Goal: Task Accomplishment & Management: Manage account settings

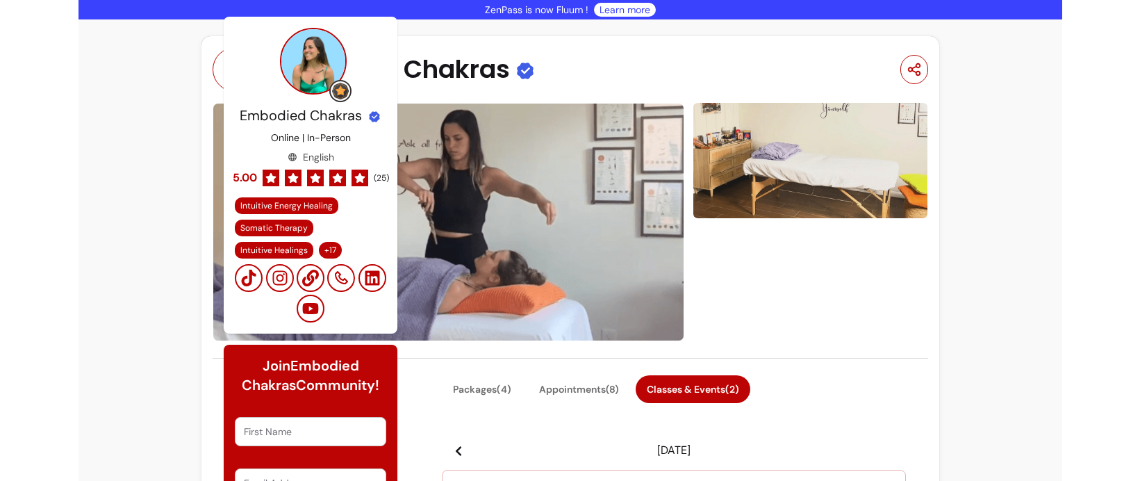
scroll to position [5198, 0]
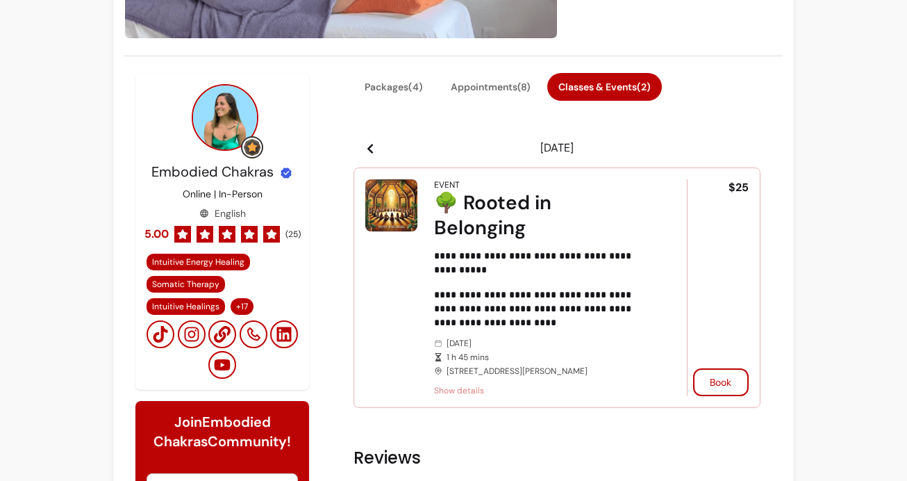
scroll to position [331, 0]
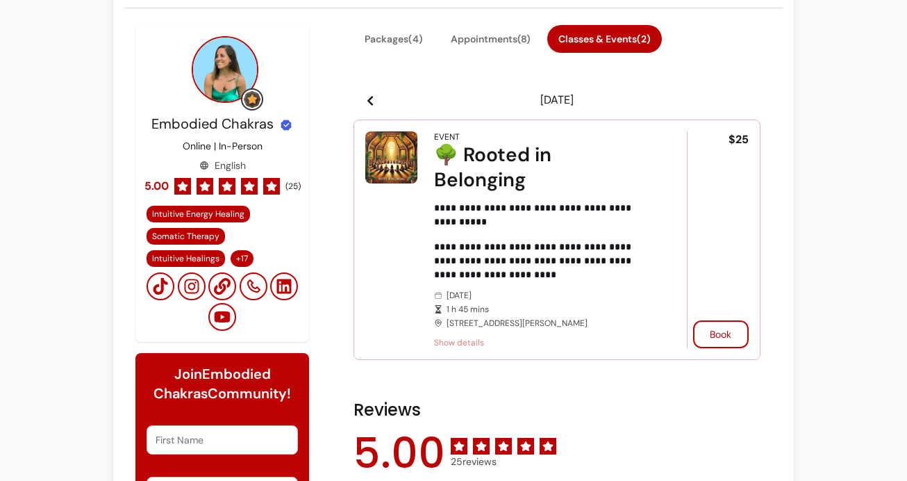
click at [372, 100] on icon at bounding box center [370, 100] width 11 height 11
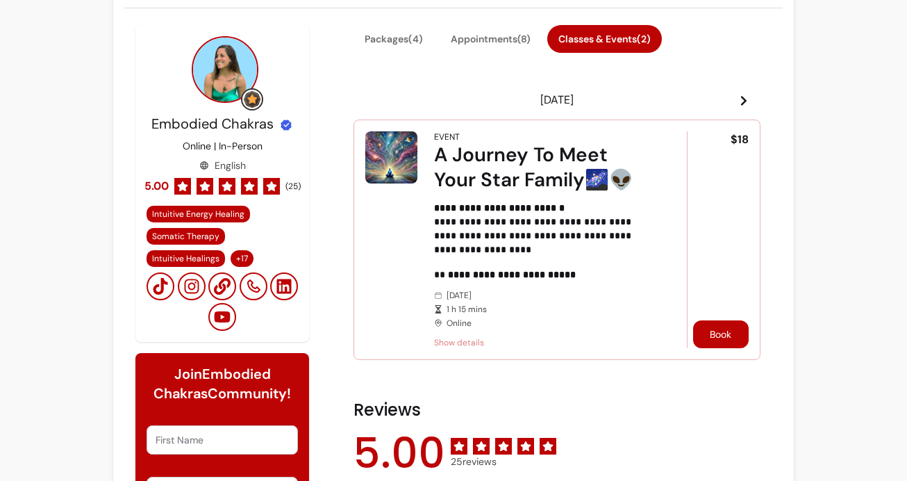
click at [703, 331] on button "Book" at bounding box center [721, 334] width 56 height 28
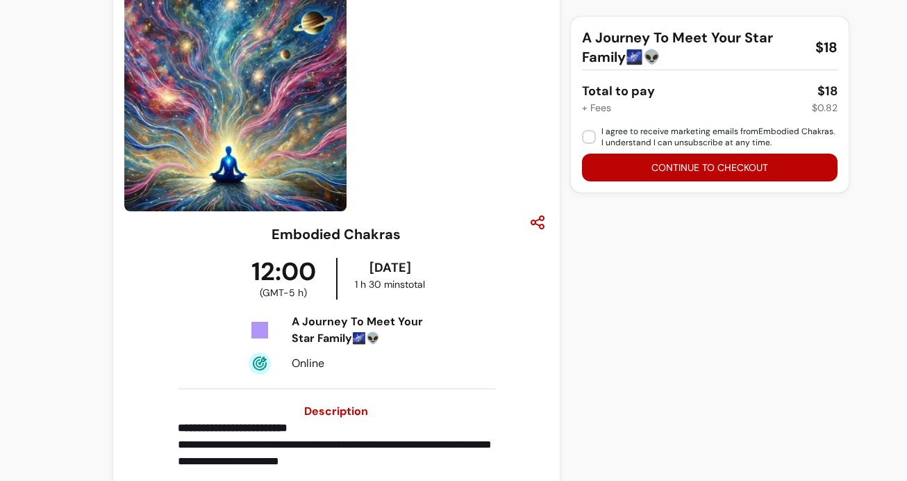
scroll to position [61, 0]
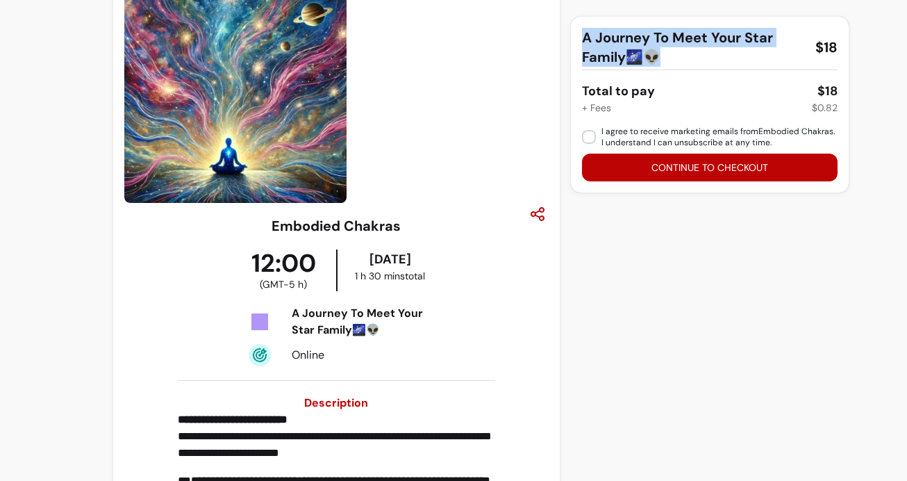
drag, startPoint x: 668, startPoint y: 59, endPoint x: 570, endPoint y: 30, distance: 102.9
click at [571, 30] on div "A Journey To Meet Your Star Family🌌👽 $18 Total to pay $18 + Fees $0.82 I agree …" at bounding box center [710, 105] width 278 height 176
copy span "A Journey To Meet Your Star Family🌌👽"
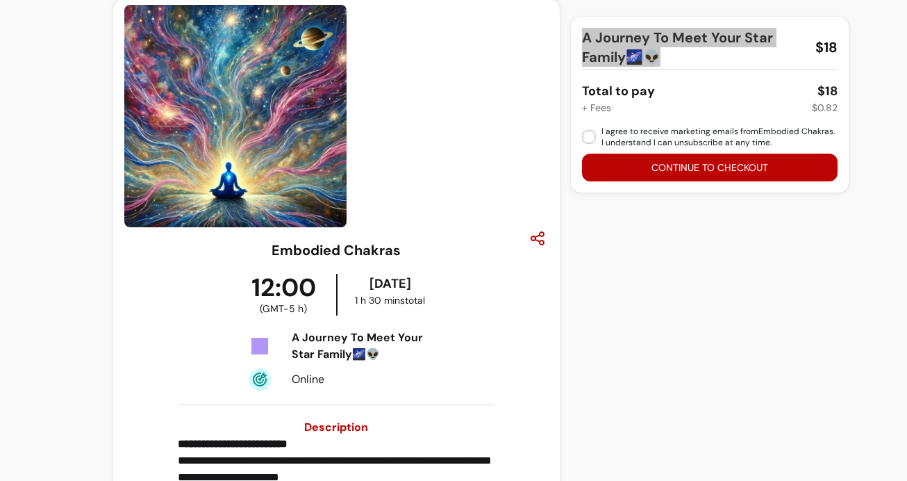
scroll to position [0, 0]
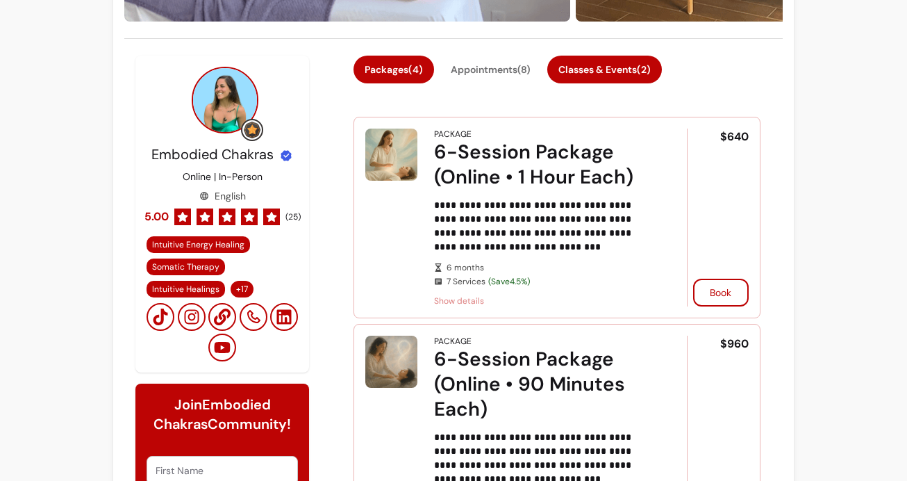
scroll to position [304, 0]
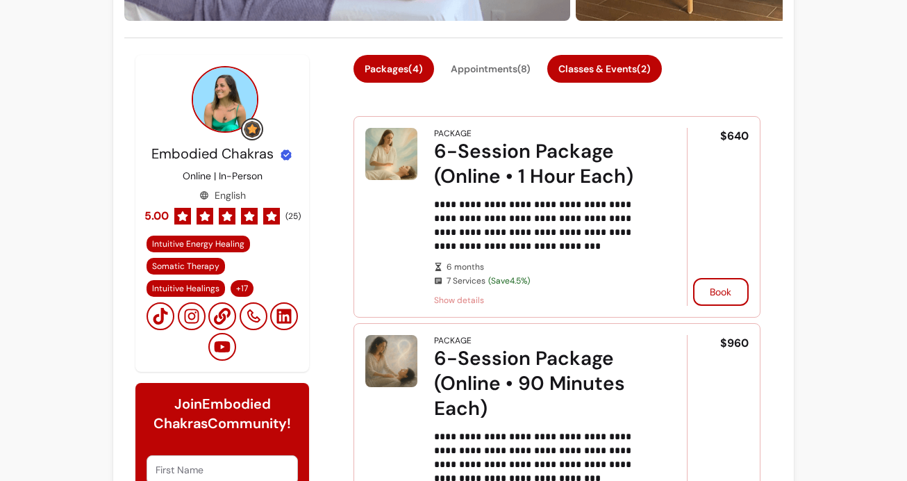
click at [597, 60] on button "Classes & Events ( 2 )" at bounding box center [604, 69] width 115 height 28
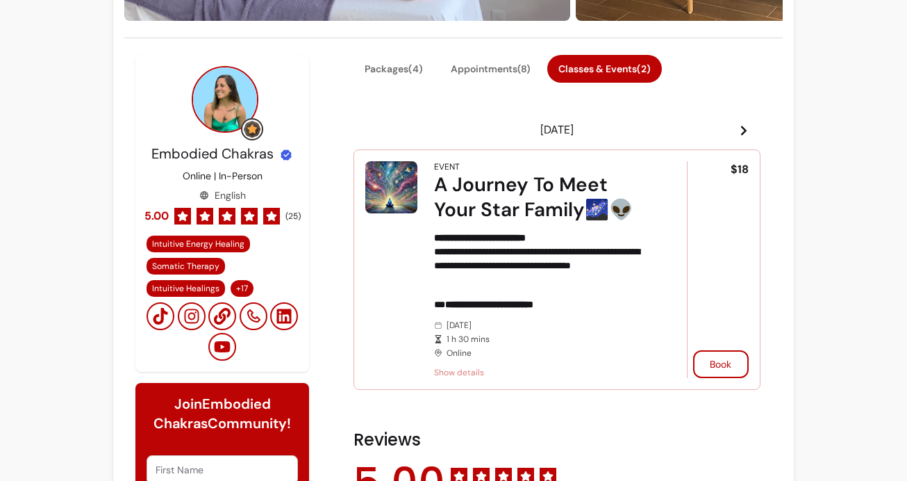
click at [738, 129] on icon at bounding box center [743, 130] width 11 height 11
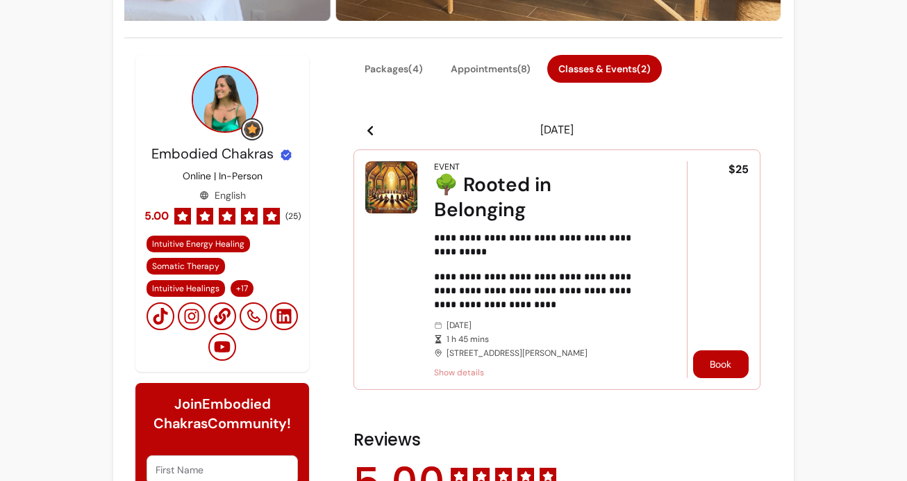
click at [726, 360] on button "Book" at bounding box center [721, 364] width 56 height 28
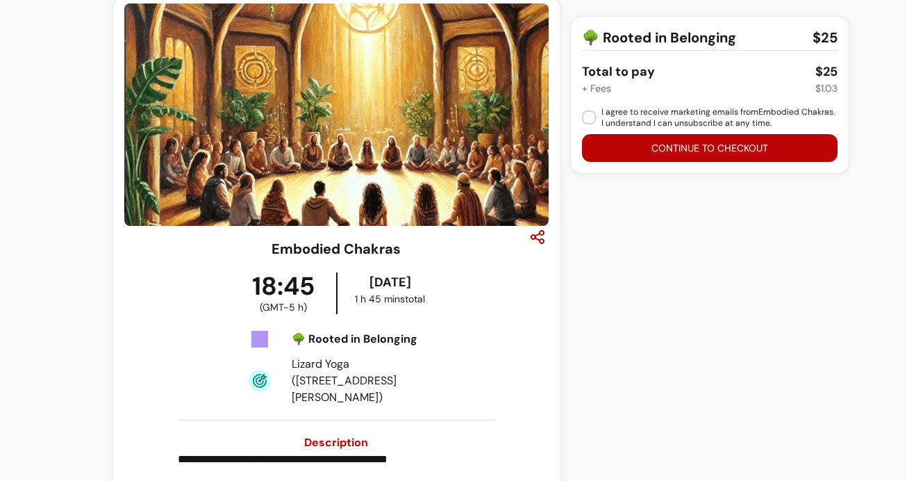
scroll to position [36, 0]
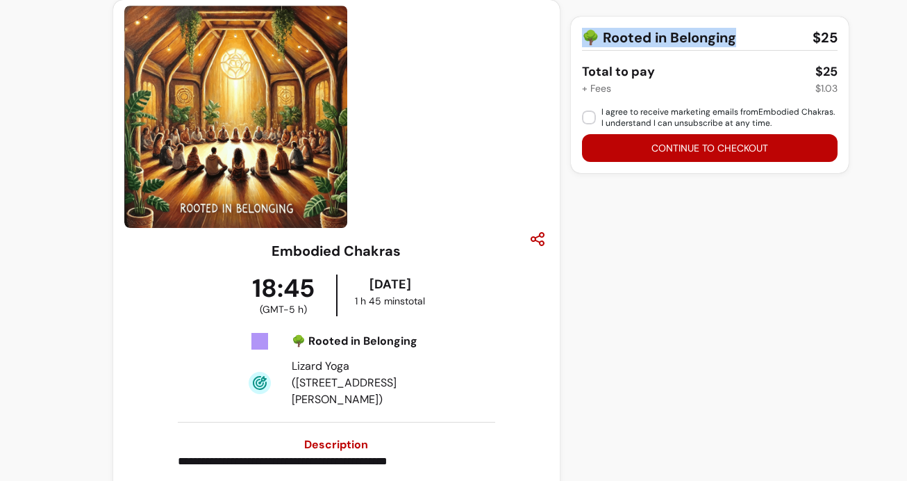
drag, startPoint x: 734, startPoint y: 35, endPoint x: 574, endPoint y: 38, distance: 159.1
click at [574, 38] on div "🌳 Rooted in Belonging $25 Total to pay $25 + Fees $1.03 I agree to receive mark…" at bounding box center [710, 95] width 278 height 156
copy span "🌳 Rooted in Belonging"
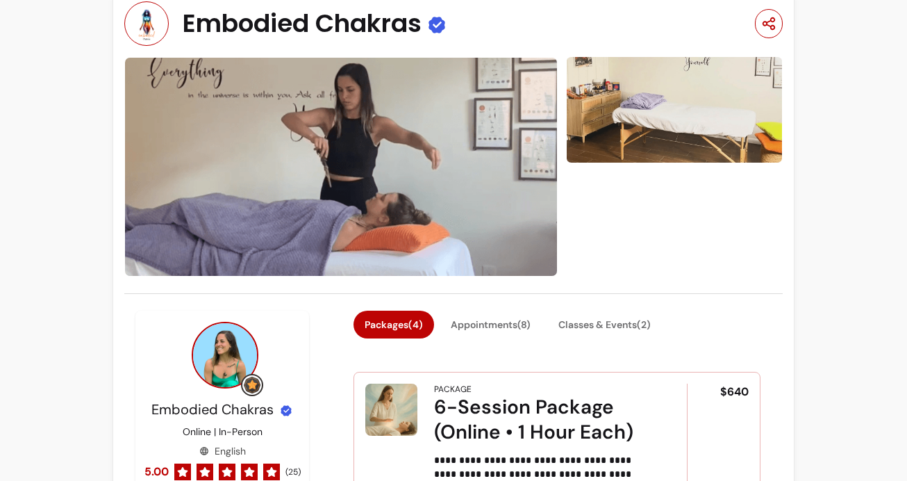
scroll to position [56, 0]
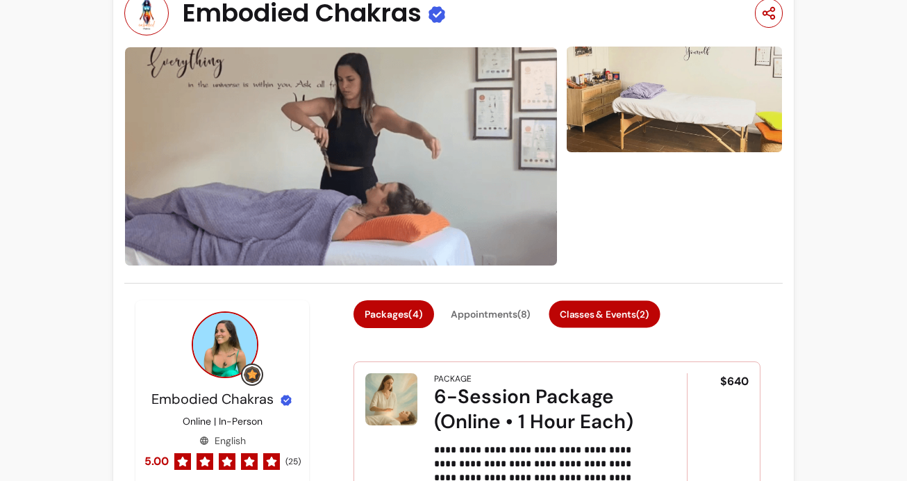
click at [602, 303] on button "Classes & Events ( 2 )" at bounding box center [604, 313] width 111 height 27
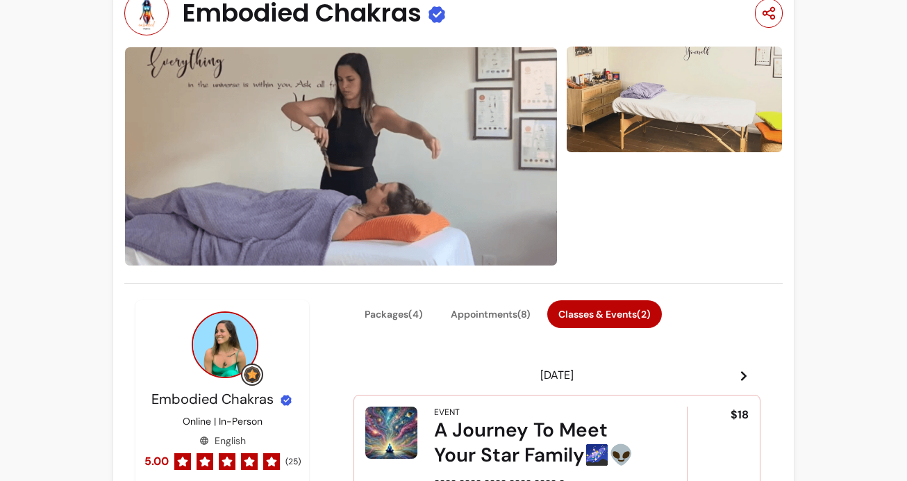
scroll to position [345, 0]
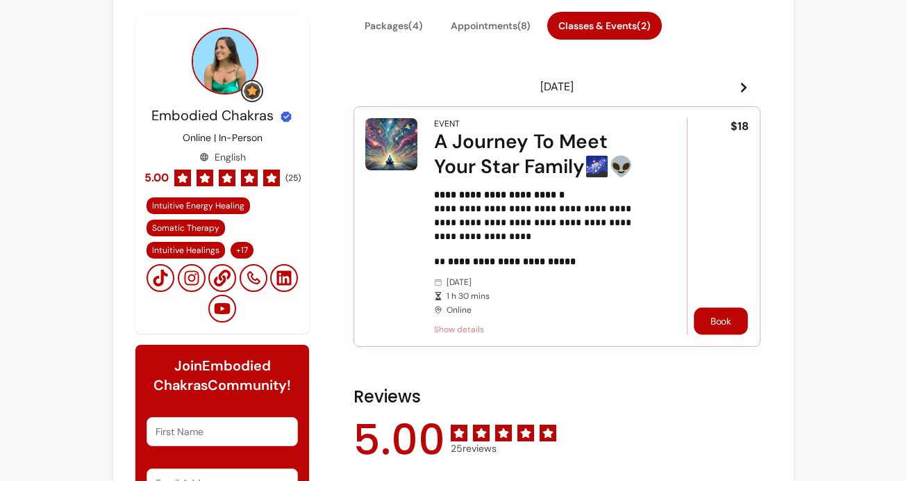
click at [709, 320] on button "Book" at bounding box center [721, 320] width 54 height 27
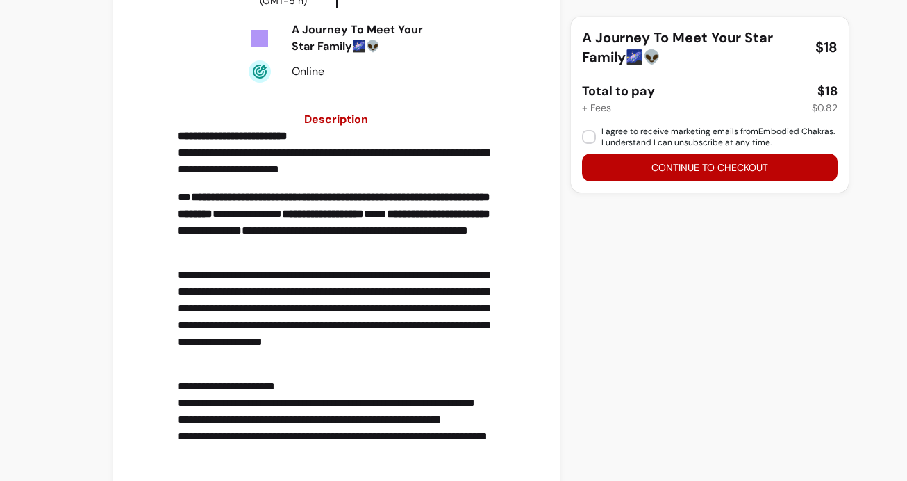
click at [711, 325] on div "A Journey To Meet Your Star Family🌌👽 $18 Total to pay $18 + Fees $0.82 I agree …" at bounding box center [682, 189] width 223 height 995
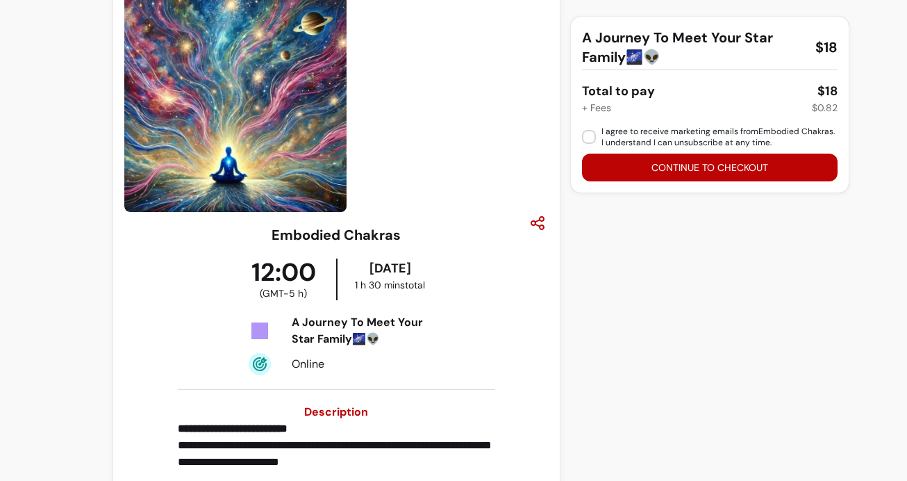
scroll to position [36, 0]
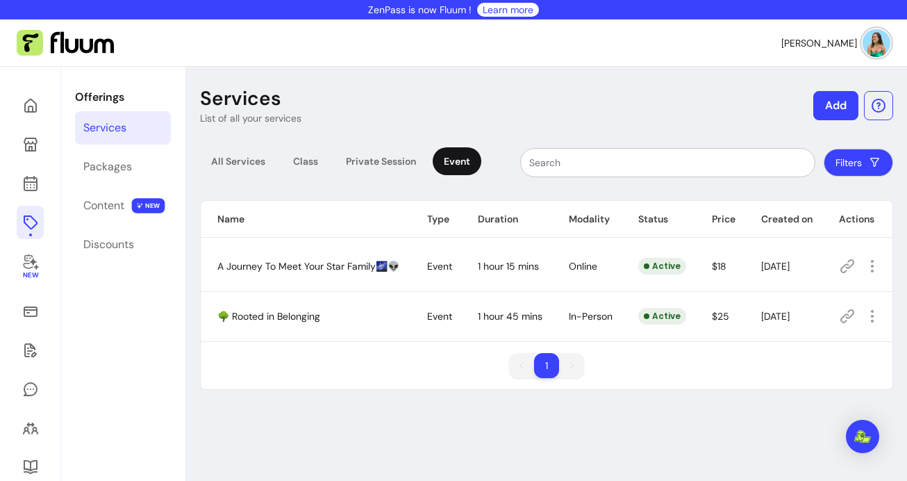
scroll to position [67, 0]
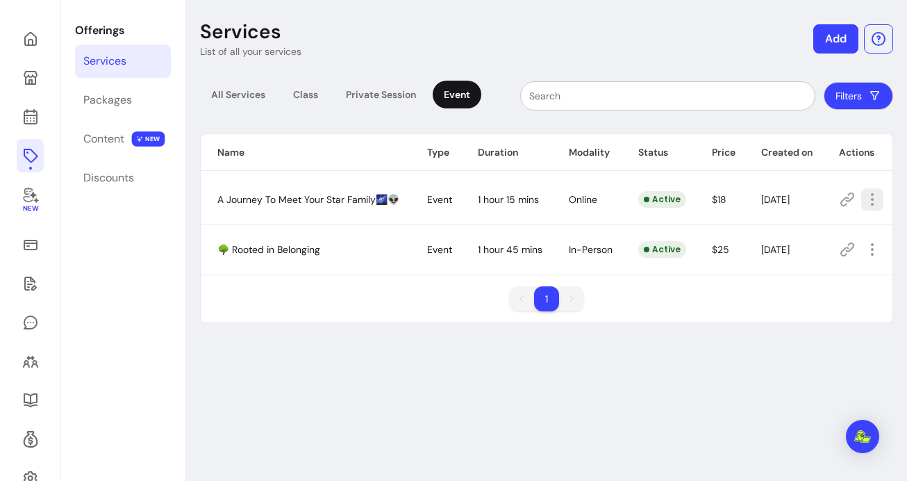
click at [864, 203] on icon "button" at bounding box center [872, 199] width 17 height 17
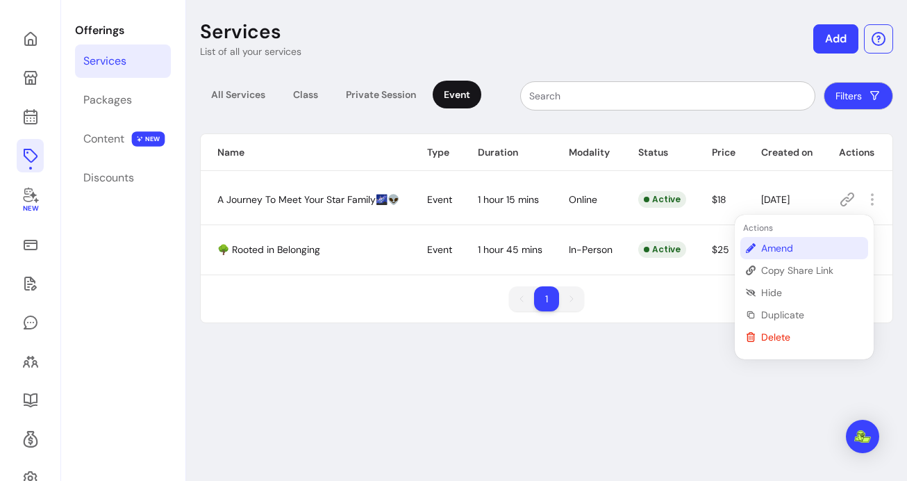
click at [795, 245] on span "Amend" at bounding box center [811, 248] width 101 height 14
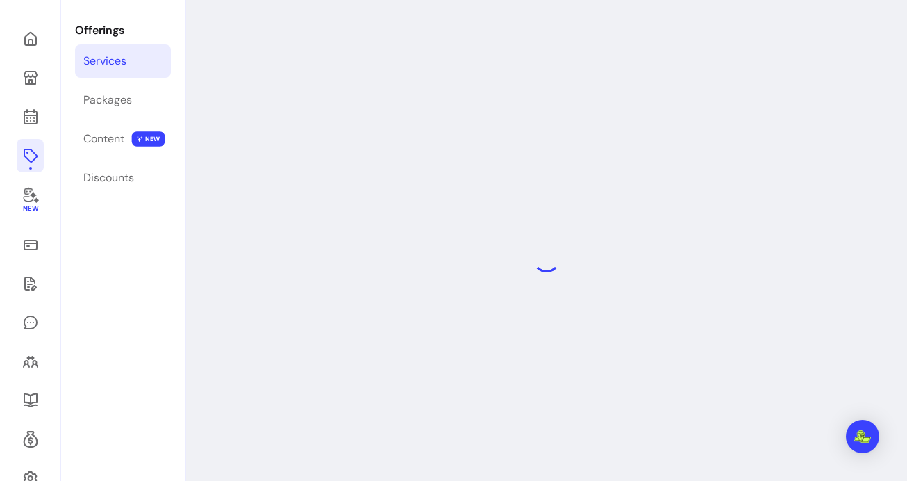
select select "***"
select select "******"
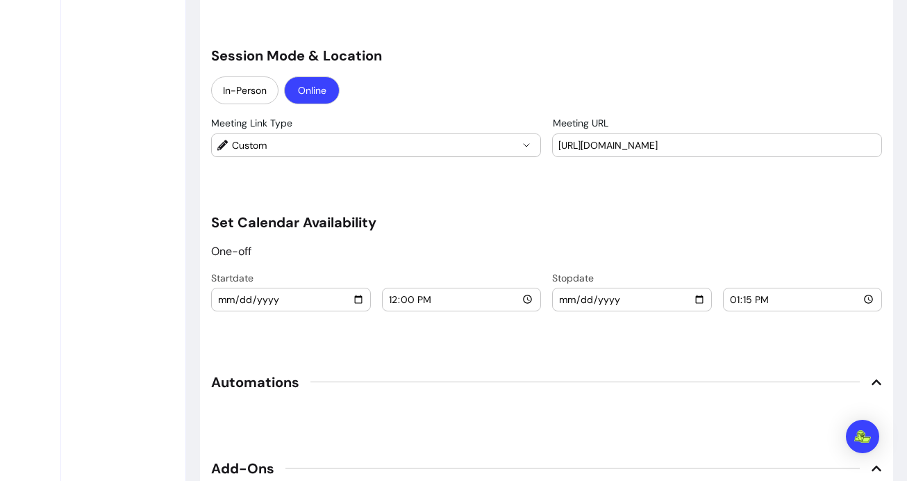
scroll to position [1419, 0]
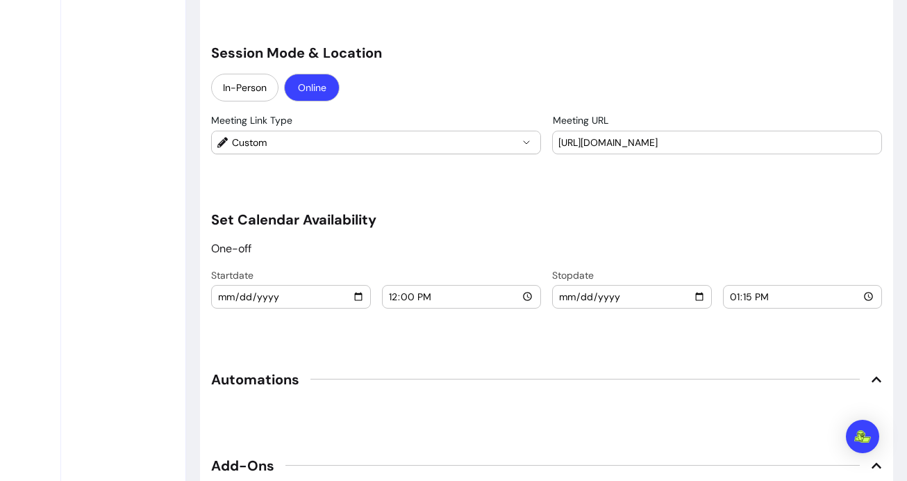
click at [764, 297] on input "13:15" at bounding box center [802, 296] width 147 height 15
click at [739, 295] on input "13:15" at bounding box center [802, 296] width 147 height 15
click at [736, 296] on input "13:15" at bounding box center [802, 296] width 147 height 15
type input "13:30"
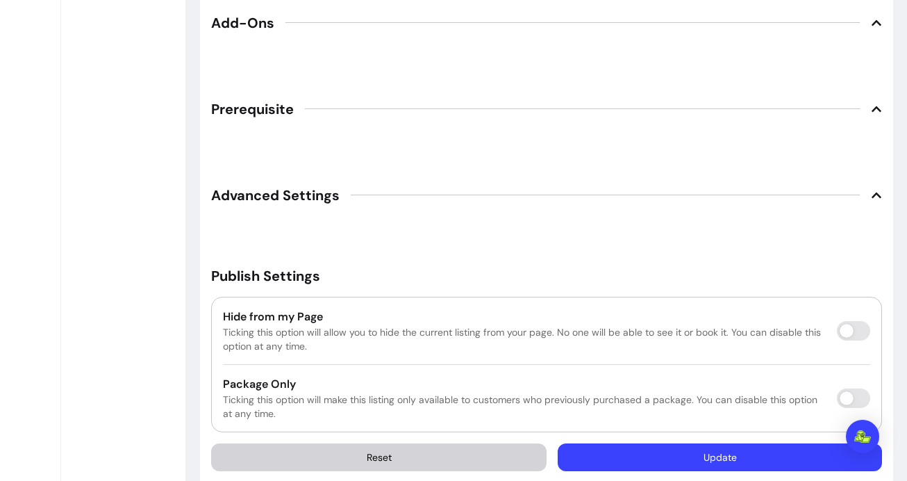
scroll to position [1866, 0]
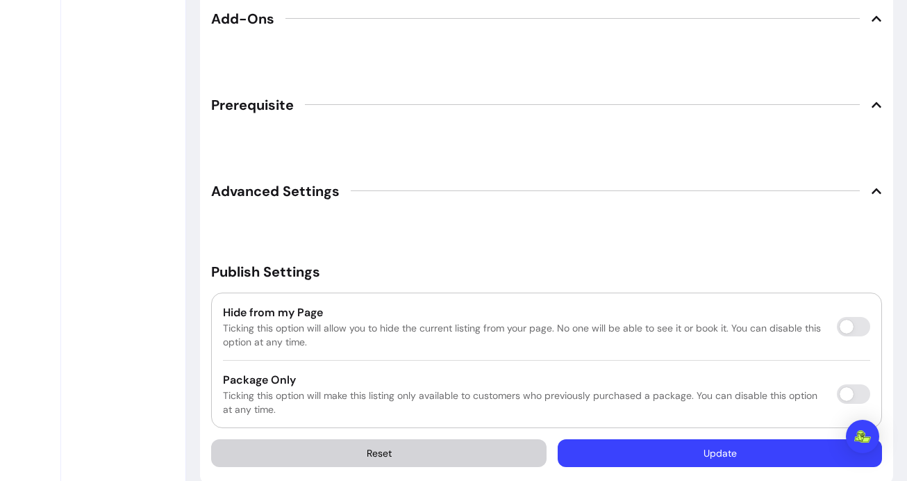
click at [871, 192] on icon at bounding box center [876, 190] width 11 height 11
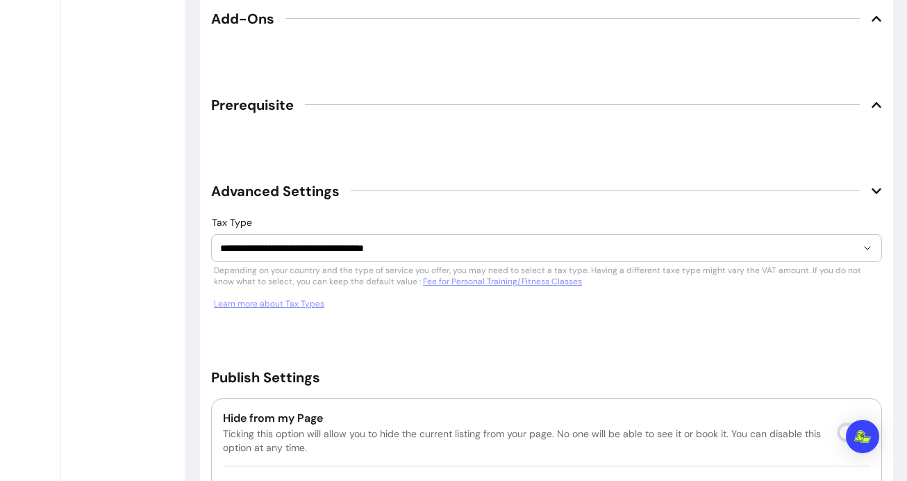
click at [871, 105] on icon at bounding box center [876, 104] width 11 height 11
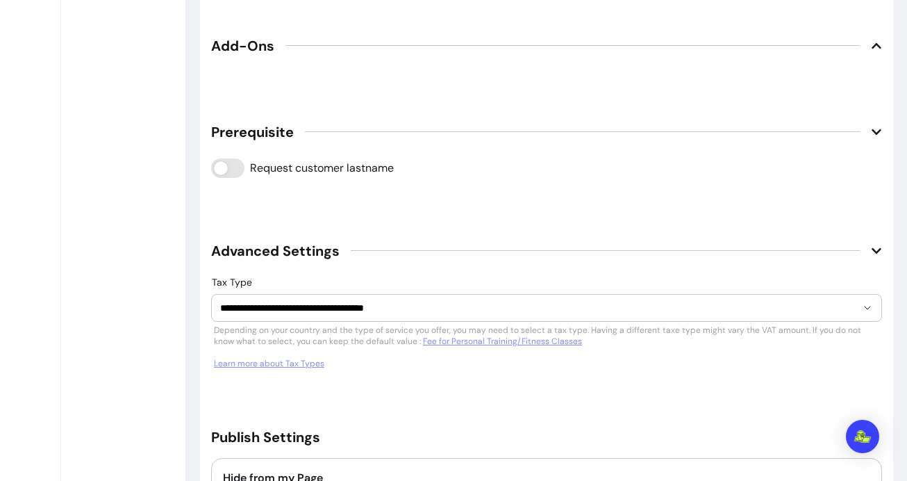
scroll to position [1717, 0]
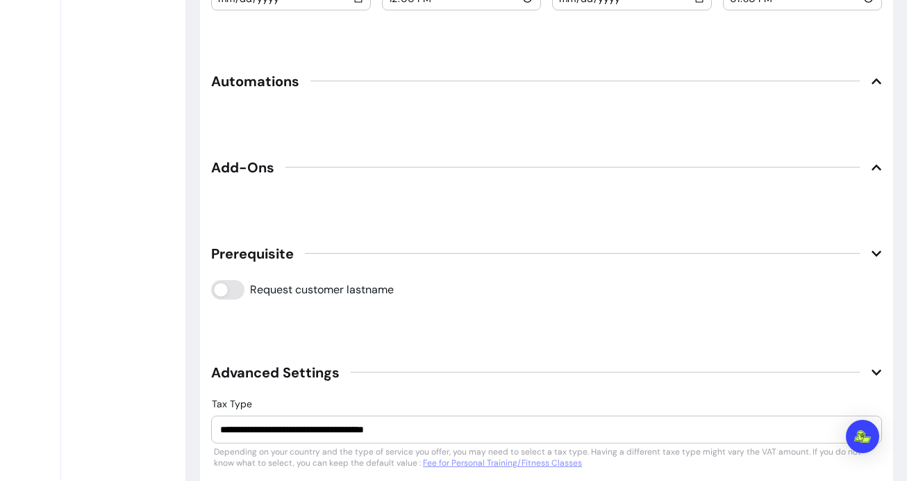
click at [871, 170] on icon at bounding box center [876, 167] width 11 height 11
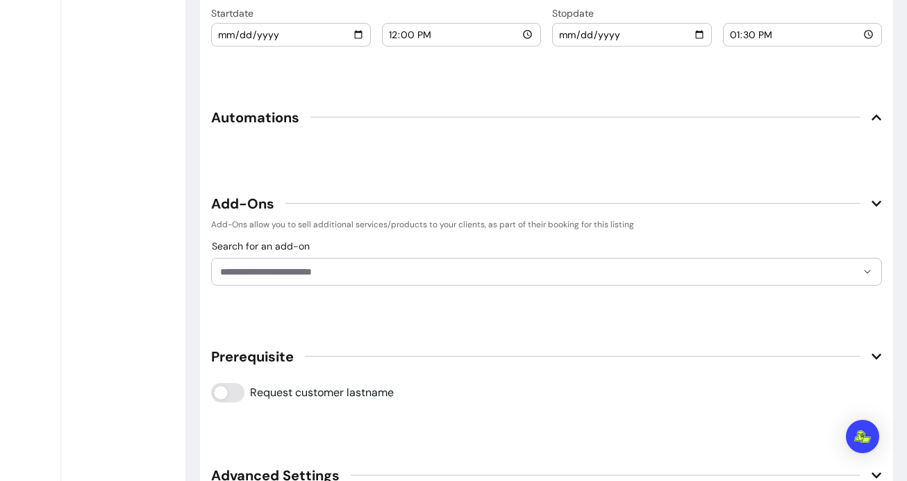
scroll to position [1641, 0]
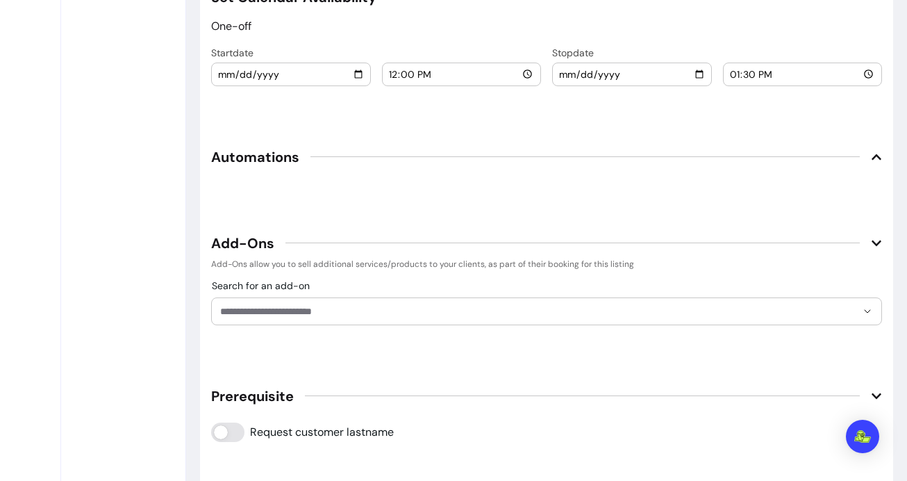
click at [854, 156] on span "Automations" at bounding box center [546, 157] width 671 height 31
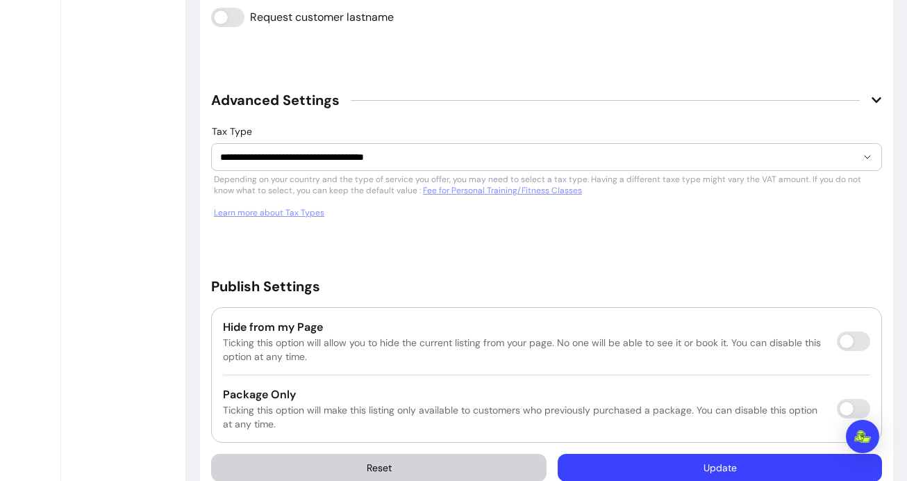
scroll to position [2543, 0]
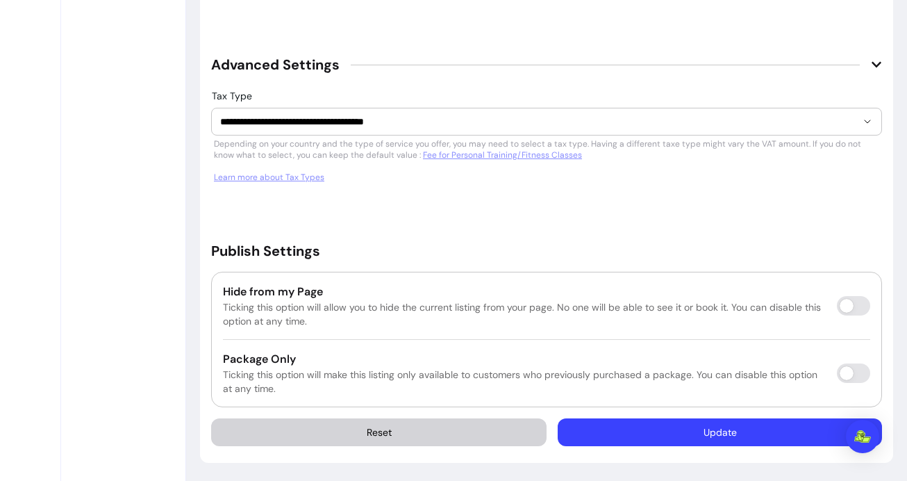
click at [682, 432] on button "Update" at bounding box center [720, 432] width 324 height 28
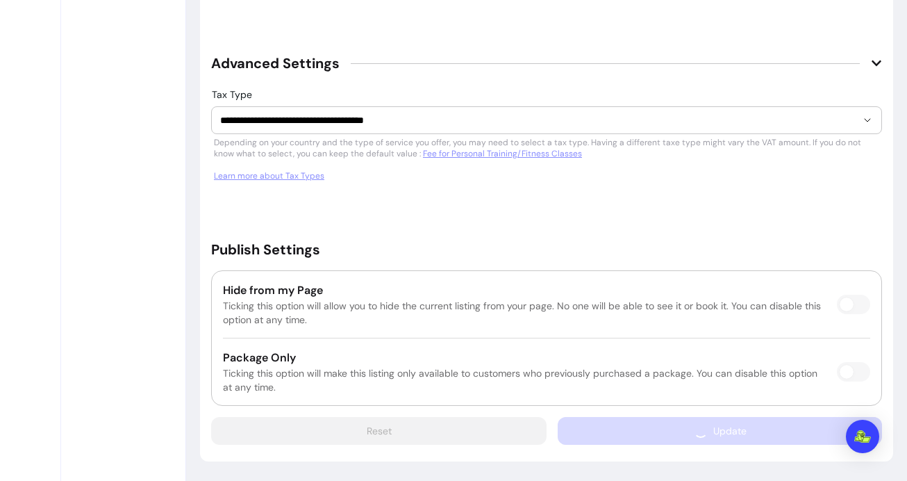
scroll to position [2504, 0]
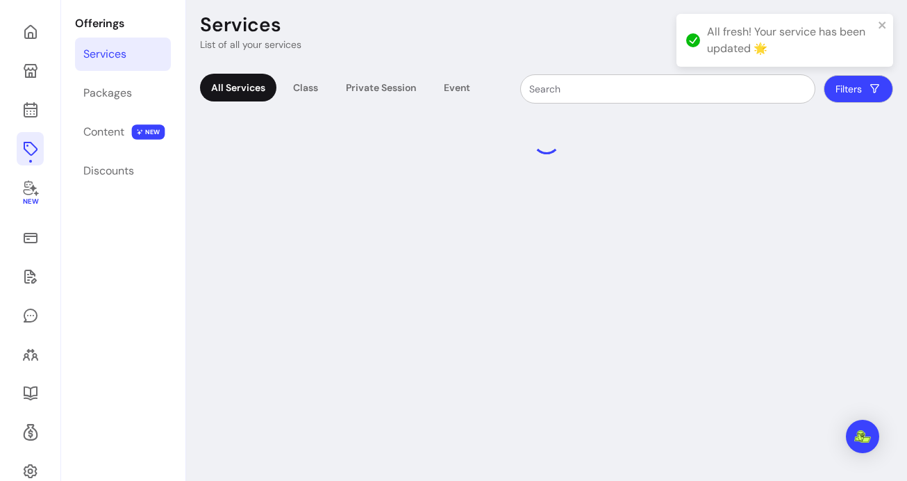
scroll to position [67, 0]
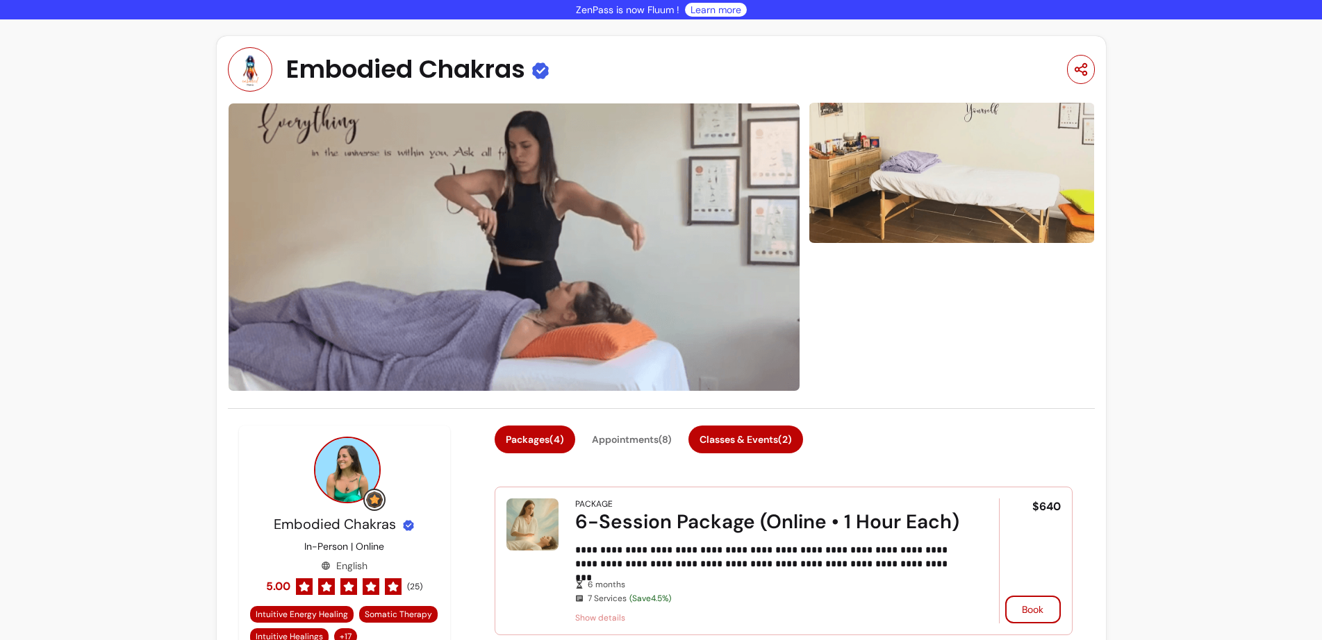
click at [734, 431] on button "Classes & Events ( 2 )" at bounding box center [745, 440] width 115 height 28
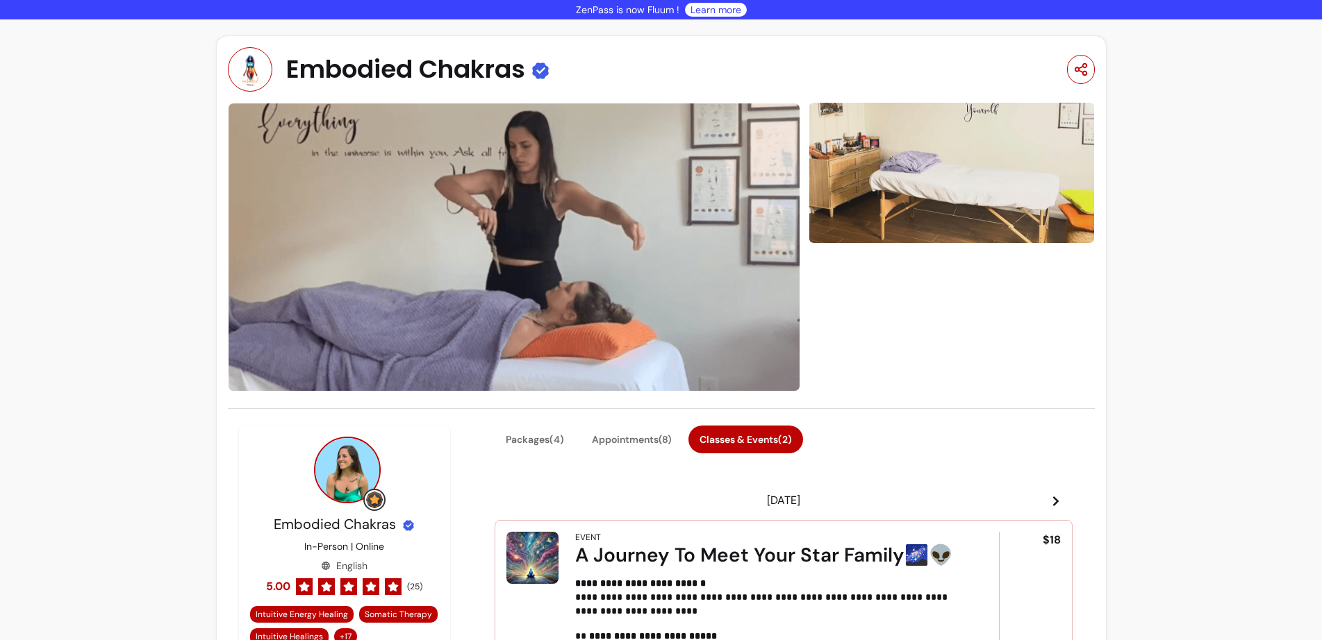
scroll to position [276, 0]
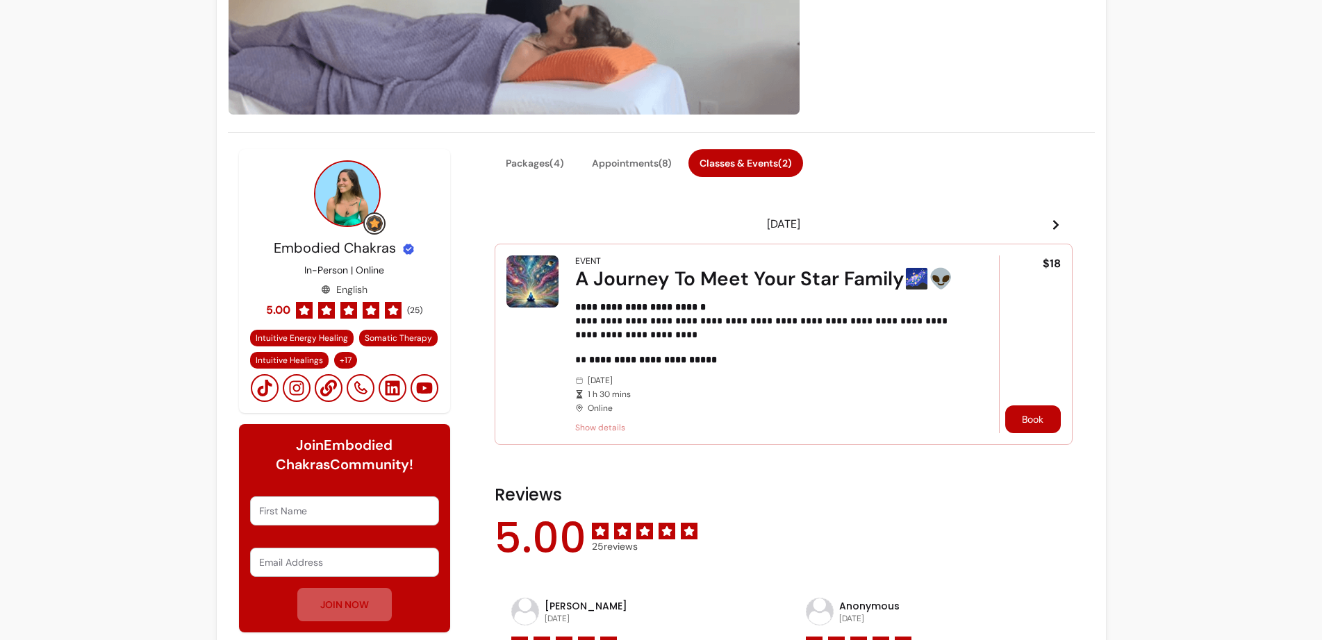
click at [1027, 422] on button "Book" at bounding box center [1033, 420] width 56 height 28
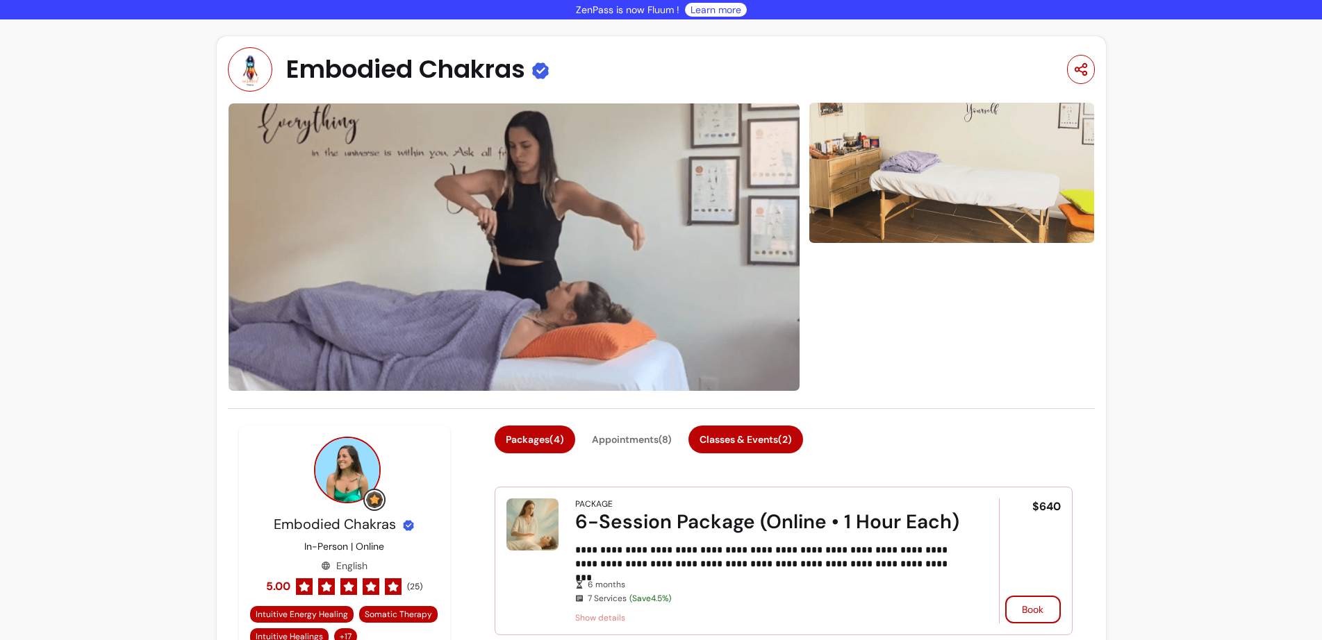
click at [732, 442] on button "Classes & Events ( 2 )" at bounding box center [745, 440] width 115 height 28
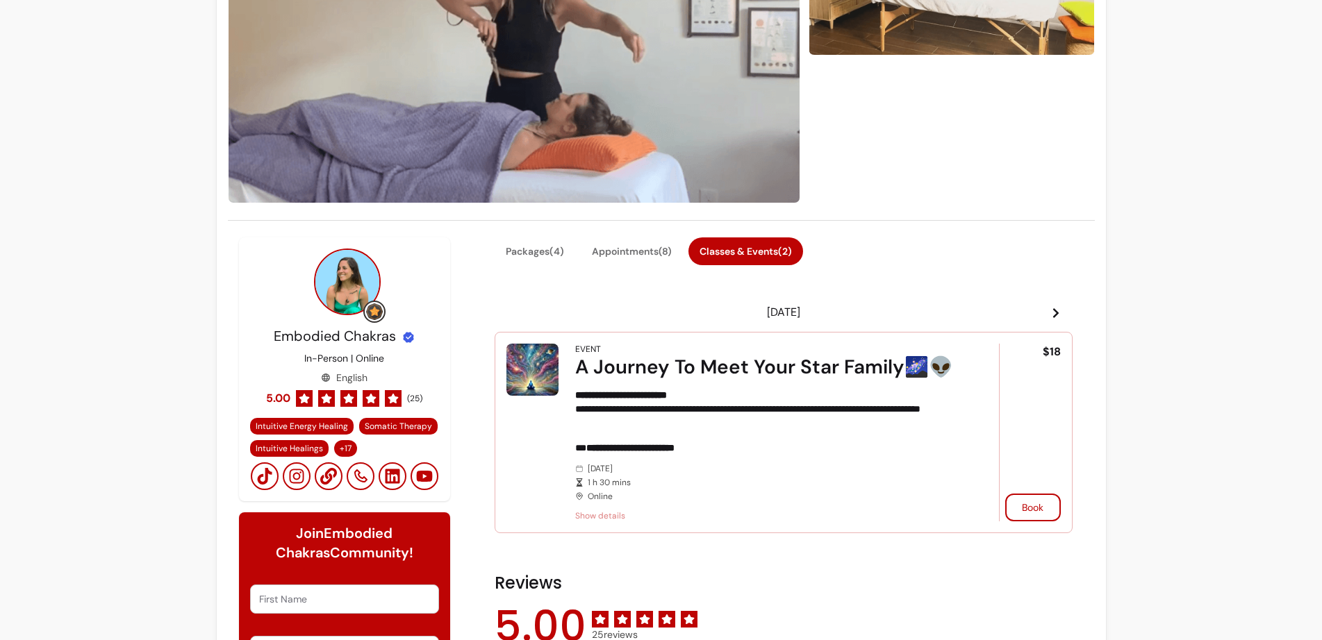
scroll to position [203, 0]
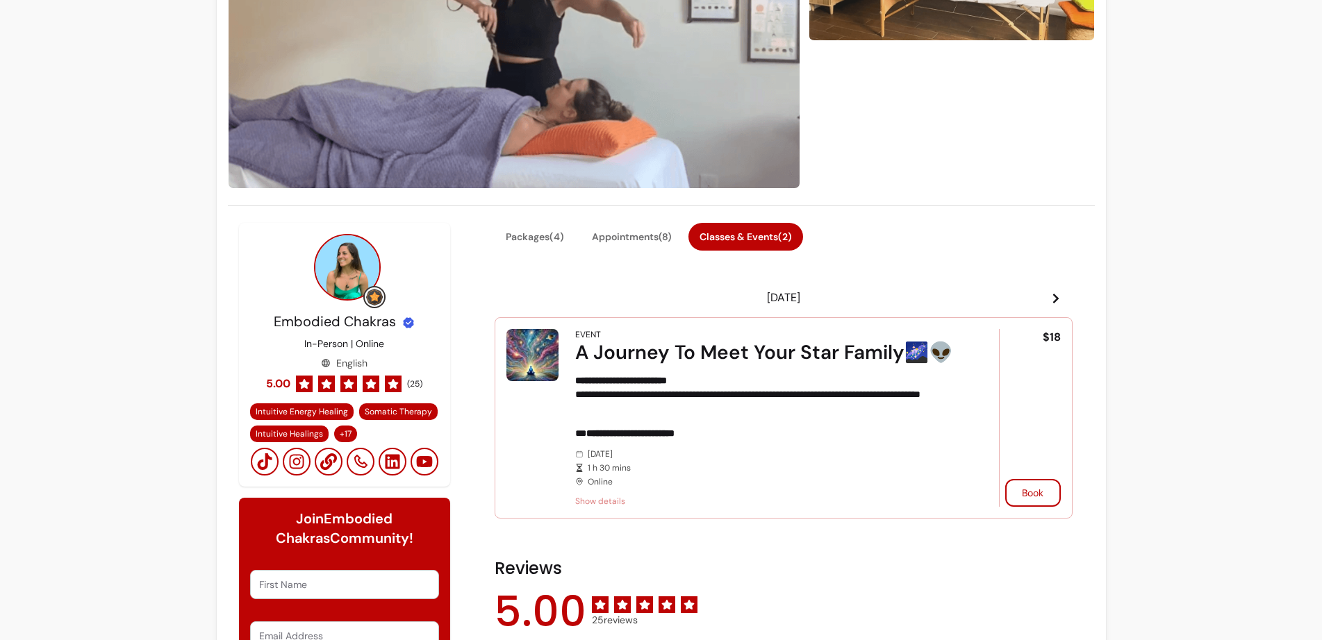
click at [597, 503] on span "Show details" at bounding box center [767, 501] width 385 height 11
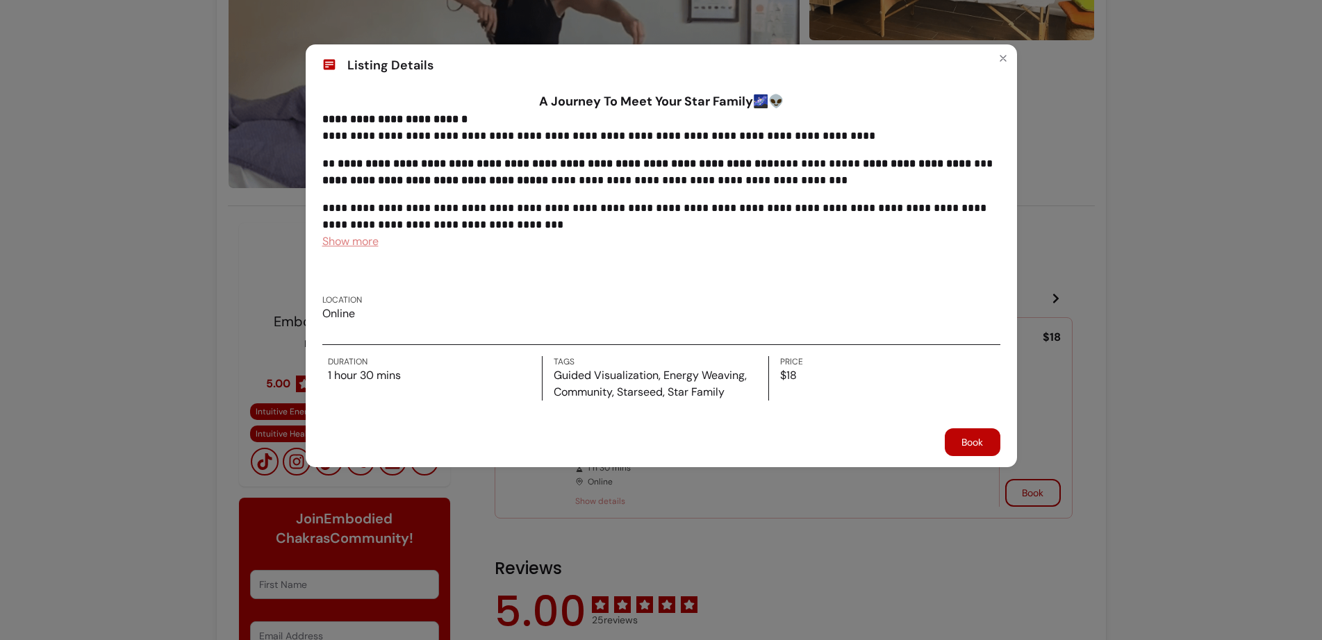
click at [372, 243] on span "Show more" at bounding box center [350, 241] width 56 height 15
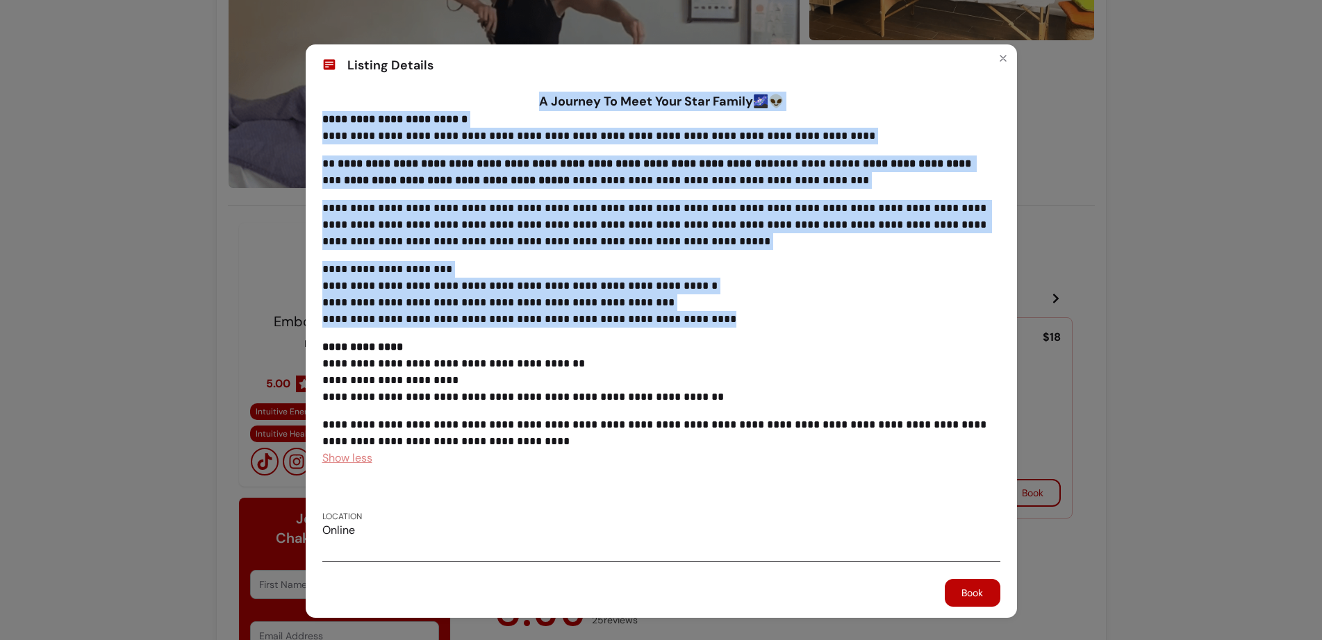
drag, startPoint x: 530, startPoint y: 101, endPoint x: 715, endPoint y: 322, distance: 288.4
click at [715, 322] on div "**********" at bounding box center [661, 360] width 678 height 537
copy div "**********"
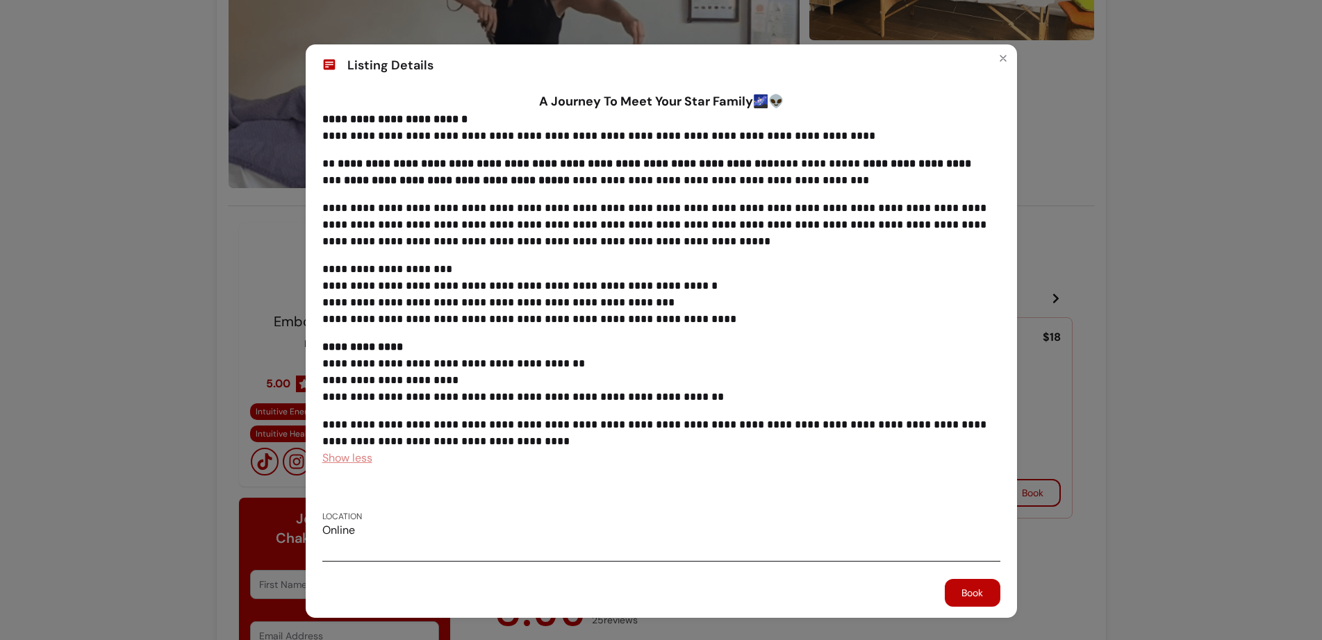
click at [511, 422] on p "**********" at bounding box center [656, 433] width 668 height 33
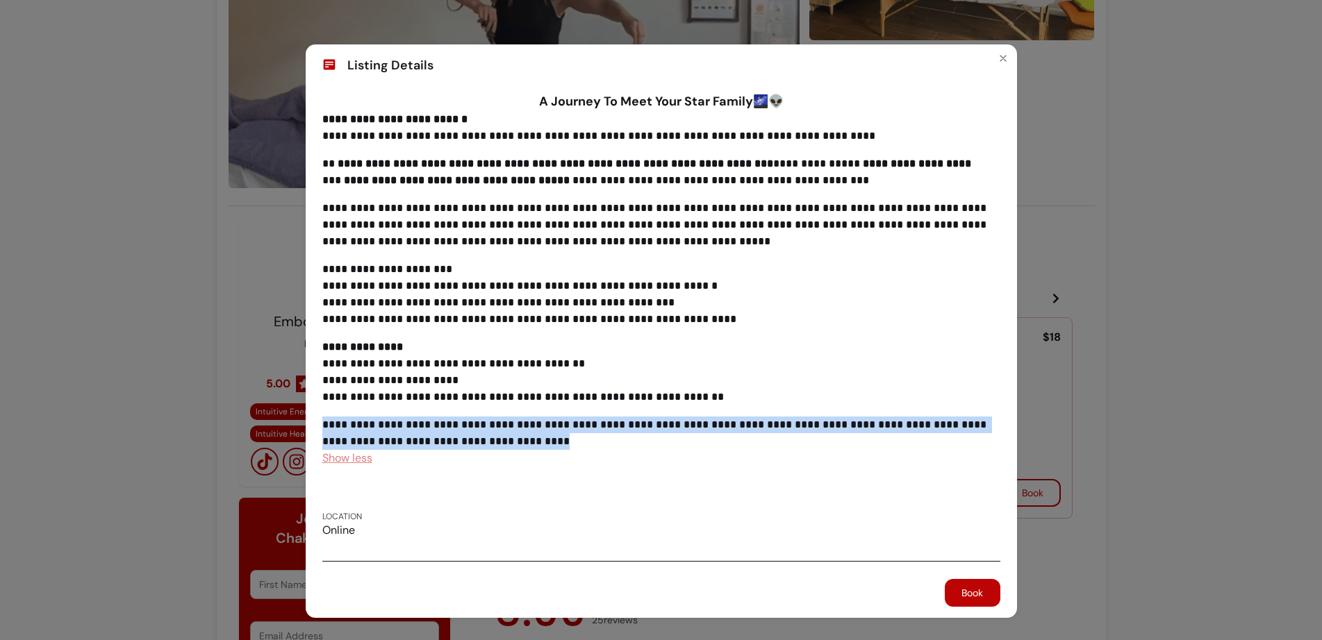
click at [511, 422] on p "**********" at bounding box center [656, 433] width 668 height 33
copy p "**********"
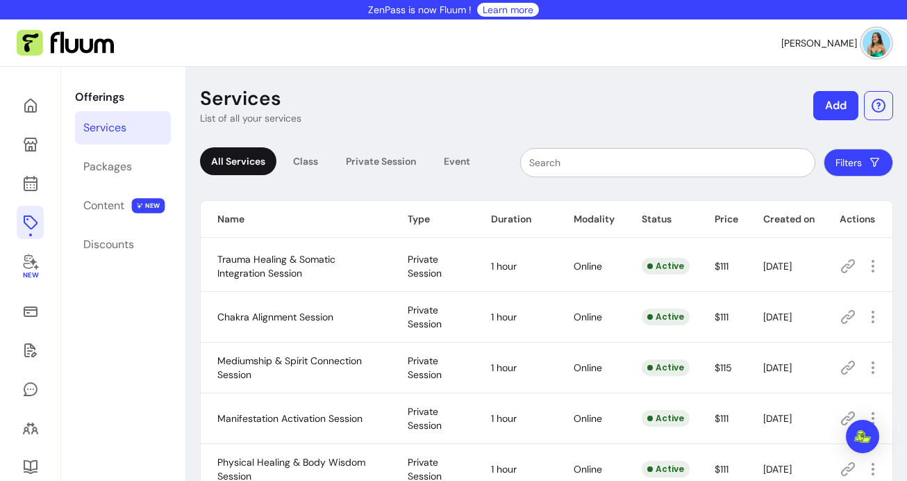
scroll to position [67, 0]
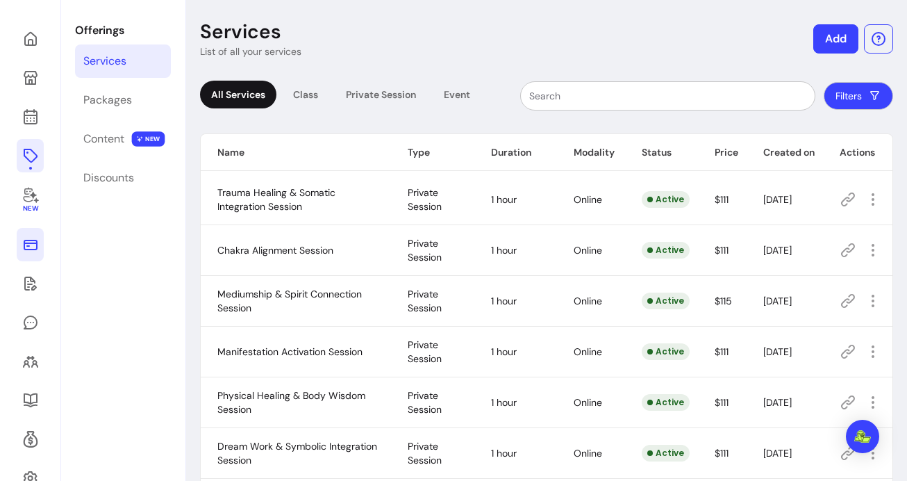
click at [40, 247] on link at bounding box center [30, 244] width 27 height 33
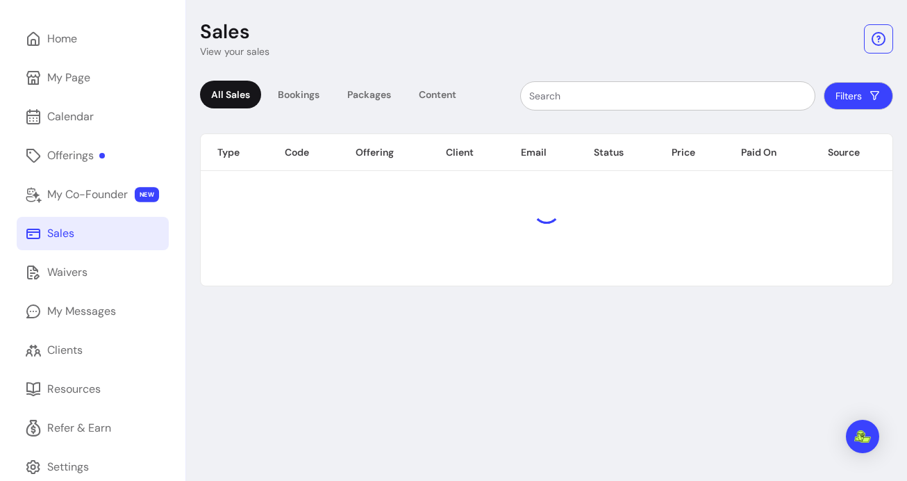
click at [95, 234] on link "Sales" at bounding box center [93, 233] width 152 height 33
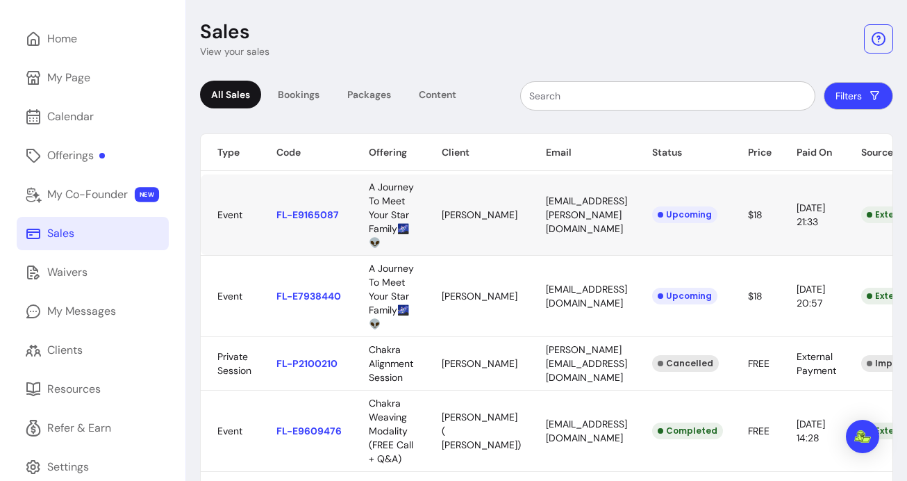
click at [295, 204] on body "ZenPass is now Fluum ! Learn more Hanna S. Home My Page Calendar Offerings My C…" at bounding box center [453, 240] width 907 height 481
